Goal: Task Accomplishment & Management: Complete application form

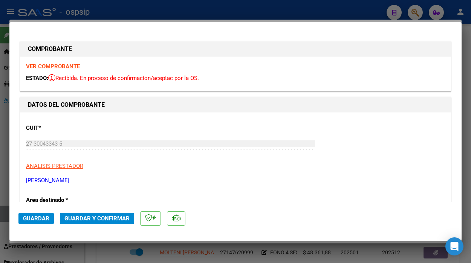
type input "$ 0,00"
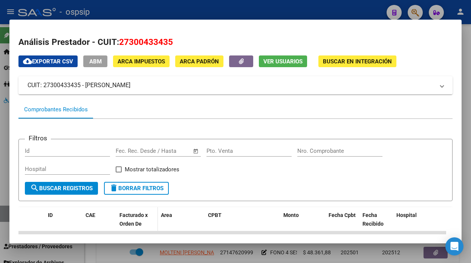
scroll to position [125, 0]
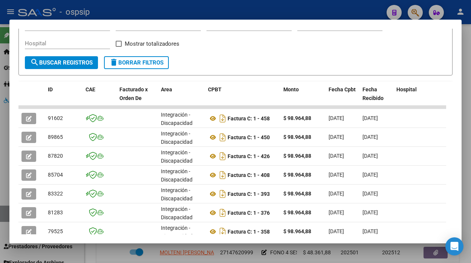
click at [2, 218] on div at bounding box center [235, 131] width 471 height 263
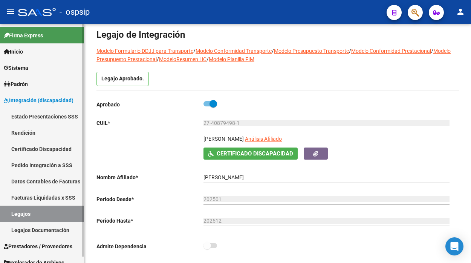
scroll to position [28, 0]
